Goal: Task Accomplishment & Management: Complete application form

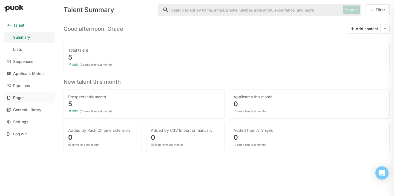
click at [18, 26] on div "Talent" at bounding box center [18, 25] width 11 height 5
click at [20, 98] on div "Pages" at bounding box center [19, 97] width 12 height 5
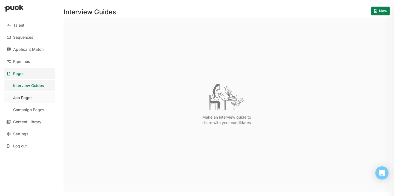
click at [22, 97] on div "Job Pages" at bounding box center [22, 97] width 19 height 5
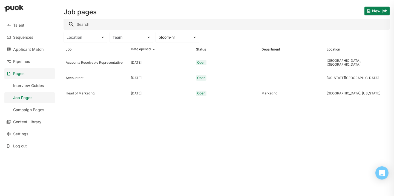
click at [373, 13] on button "New job" at bounding box center [377, 11] width 25 height 9
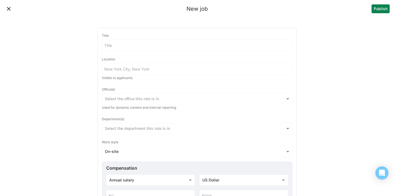
click at [198, 47] on input at bounding box center [197, 45] width 190 height 11
type input "Box Truck Driver"
click at [152, 68] on input at bounding box center [197, 68] width 190 height 11
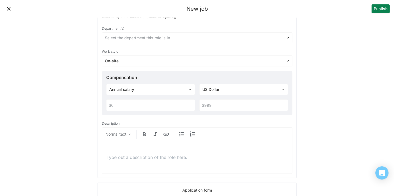
scroll to position [92, 0]
type input "[GEOGRAPHIC_DATA], [GEOGRAPHIC_DATA]"
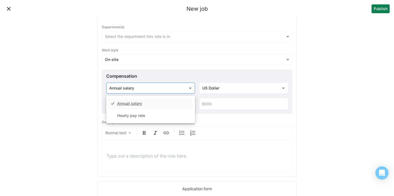
click at [176, 88] on div at bounding box center [147, 88] width 76 height 6
click at [168, 119] on div "Hourly pay rate" at bounding box center [150, 115] width 84 height 11
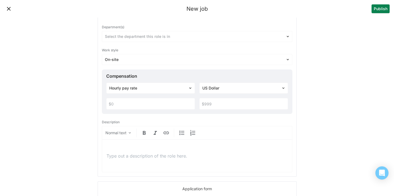
click at [156, 108] on input "text" at bounding box center [151, 103] width 88 height 11
type input "$22"
click at [238, 103] on input "text" at bounding box center [244, 103] width 88 height 11
type input "$24"
click at [194, 157] on p at bounding box center [197, 156] width 181 height 6
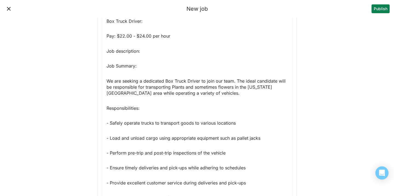
scroll to position [225, 0]
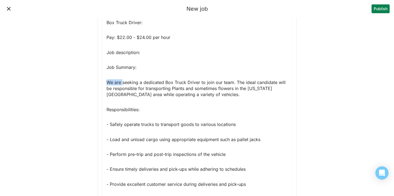
drag, startPoint x: 122, startPoint y: 83, endPoint x: 97, endPoint y: 82, distance: 24.9
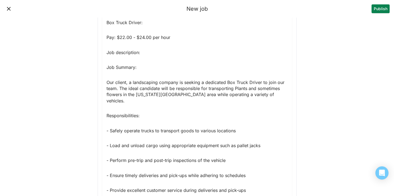
click at [282, 82] on p "Our client, a landscaping company is seeking a dedicated Box Truck Driver to jo…" at bounding box center [197, 91] width 181 height 25
click at [274, 95] on p "Our client, a landscaping company is seeking a dedicated Box Truck Driver to jo…" at bounding box center [197, 91] width 181 height 25
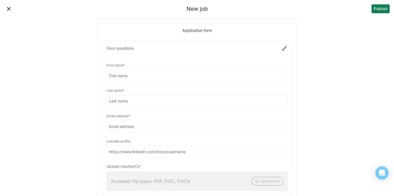
scroll to position [893, 0]
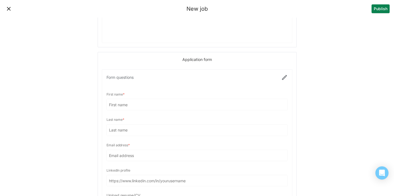
click at [282, 70] on div at bounding box center [197, 147] width 190 height 155
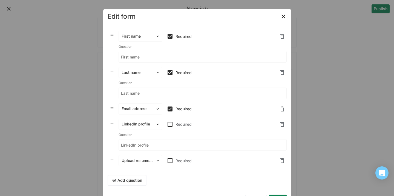
scroll to position [19, 0]
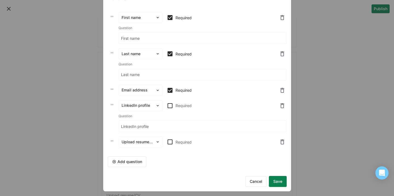
click at [172, 141] on img at bounding box center [170, 141] width 7 height 7
click at [167, 142] on input "Required" at bounding box center [167, 142] width 0 height 0
checkbox input "true"
click at [135, 160] on button "Add question" at bounding box center [127, 161] width 39 height 11
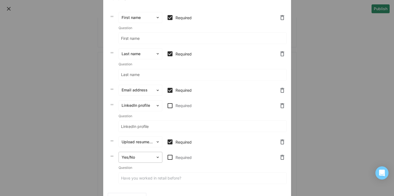
click at [139, 156] on div at bounding box center [137, 157] width 31 height 6
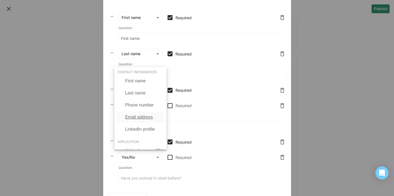
scroll to position [10, 0]
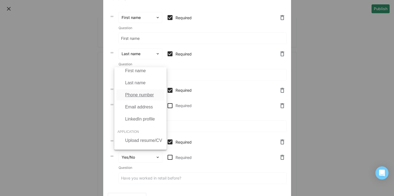
click at [140, 94] on div "Phone number" at bounding box center [139, 94] width 29 height 5
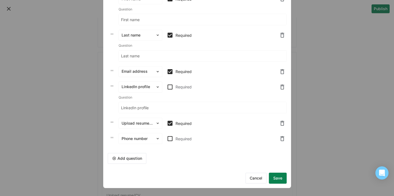
scroll to position [38, 0]
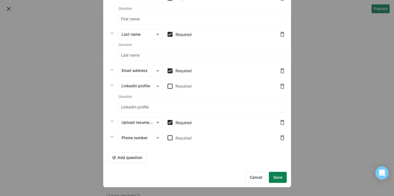
click at [281, 178] on button "Save" at bounding box center [278, 177] width 18 height 11
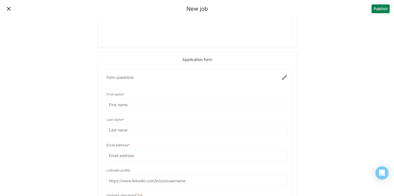
click at [285, 70] on div at bounding box center [197, 160] width 190 height 180
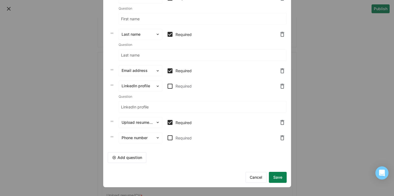
click at [170, 138] on img at bounding box center [170, 137] width 7 height 7
click at [167, 138] on input "Required" at bounding box center [167, 138] width 0 height 0
checkbox input "true"
click at [282, 176] on button "Save" at bounding box center [278, 177] width 18 height 11
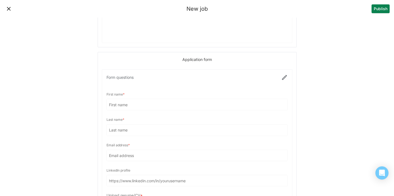
click at [378, 10] on button "Publish" at bounding box center [381, 8] width 18 height 9
